Goal: Find specific page/section: Find specific page/section

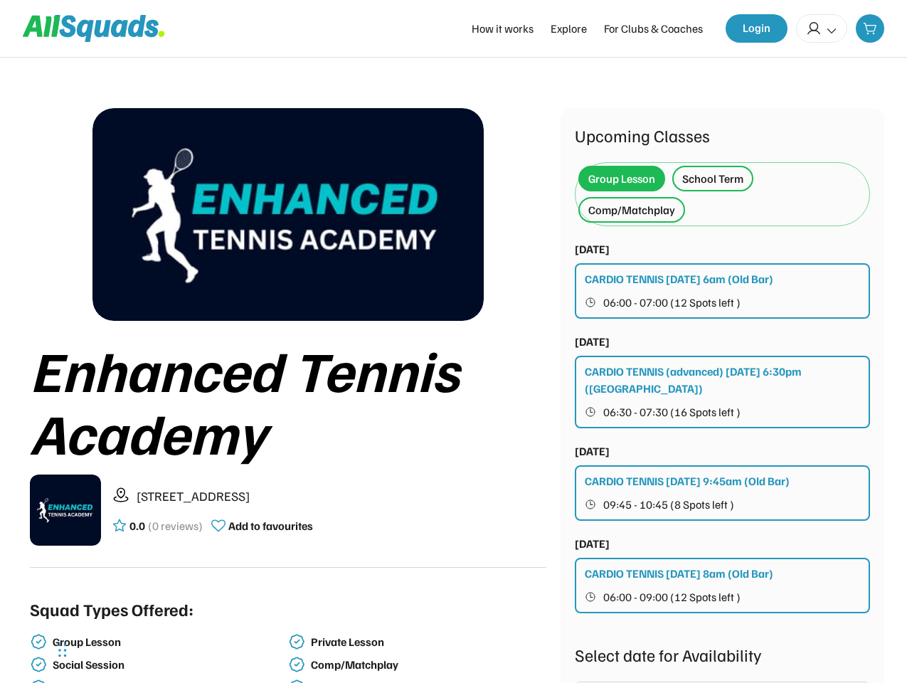
click at [453, 341] on div "Enhanced Tennis Academy" at bounding box center [288, 400] width 516 height 125
click at [453, 370] on div "Enhanced Tennis Academy" at bounding box center [288, 400] width 516 height 125
click at [453, 391] on div "Enhanced Tennis Academy" at bounding box center [288, 400] width 516 height 125
click at [453, 395] on div "Enhanced Tennis Academy" at bounding box center [288, 400] width 516 height 125
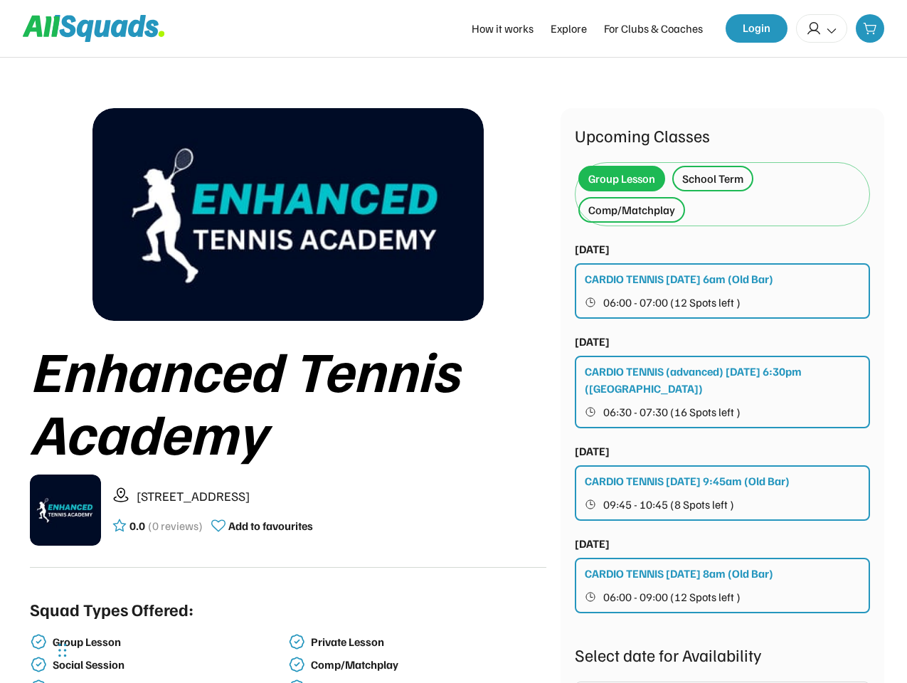
click at [288, 395] on div "Enhanced Tennis Academy" at bounding box center [288, 400] width 516 height 125
click at [288, 214] on img at bounding box center [287, 214] width 391 height 213
click at [288, 452] on div "Enhanced Tennis Academy" at bounding box center [288, 400] width 516 height 125
click at [288, 400] on div "Enhanced Tennis Academy" at bounding box center [288, 400] width 516 height 125
click at [288, 510] on div "[STREET_ADDRESS] 0.0 (0 reviews) Add to favourites" at bounding box center [329, 510] width 434 height 48
